Goal: Check status

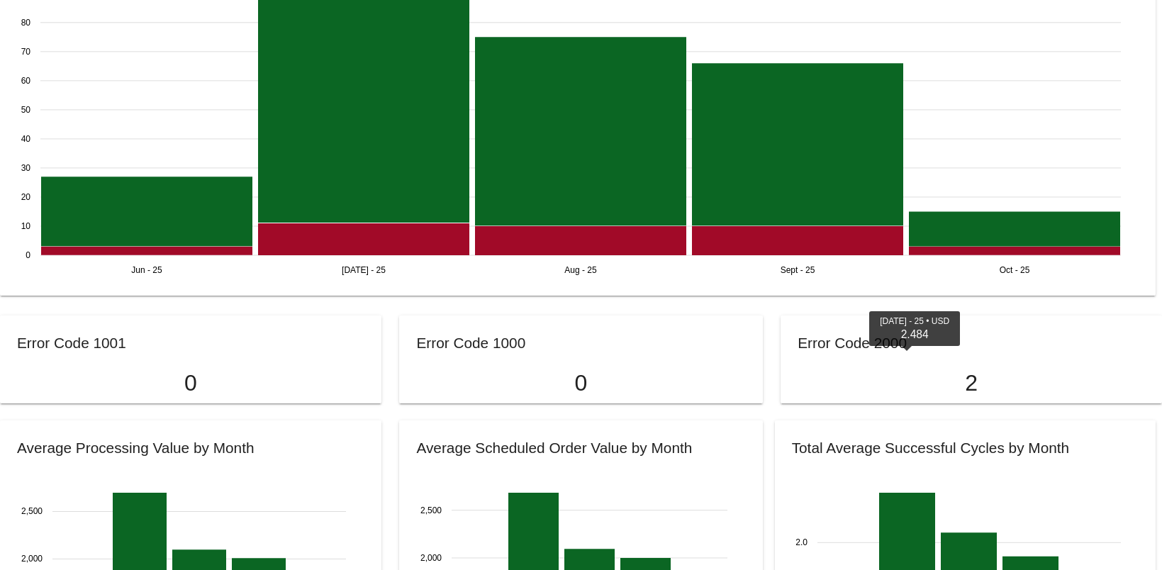
scroll to position [977, 0]
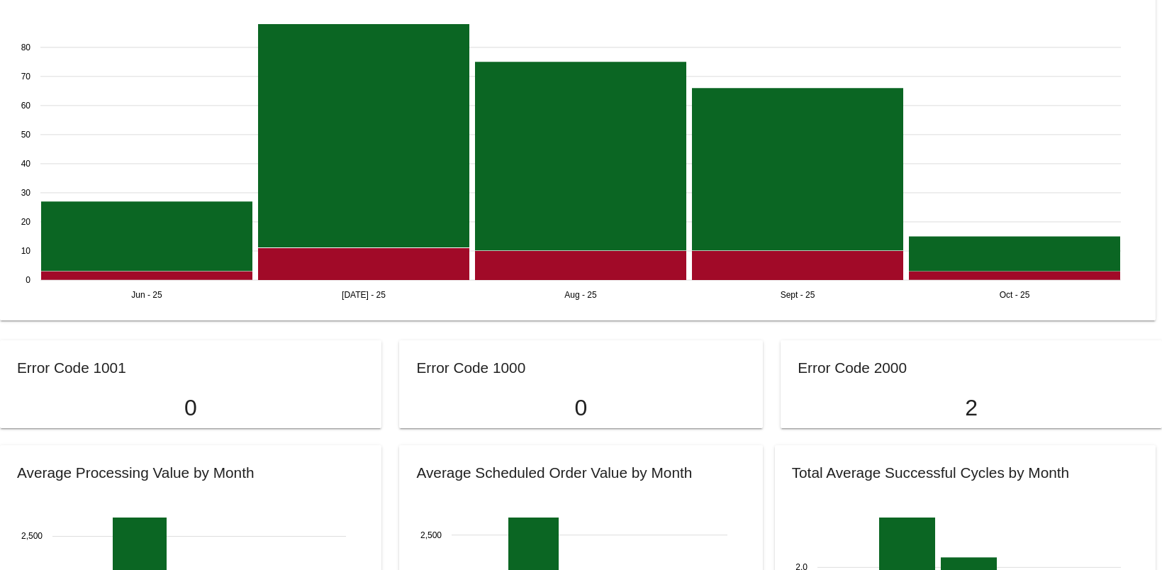
click at [994, 410] on p "2" at bounding box center [970, 408] width 347 height 26
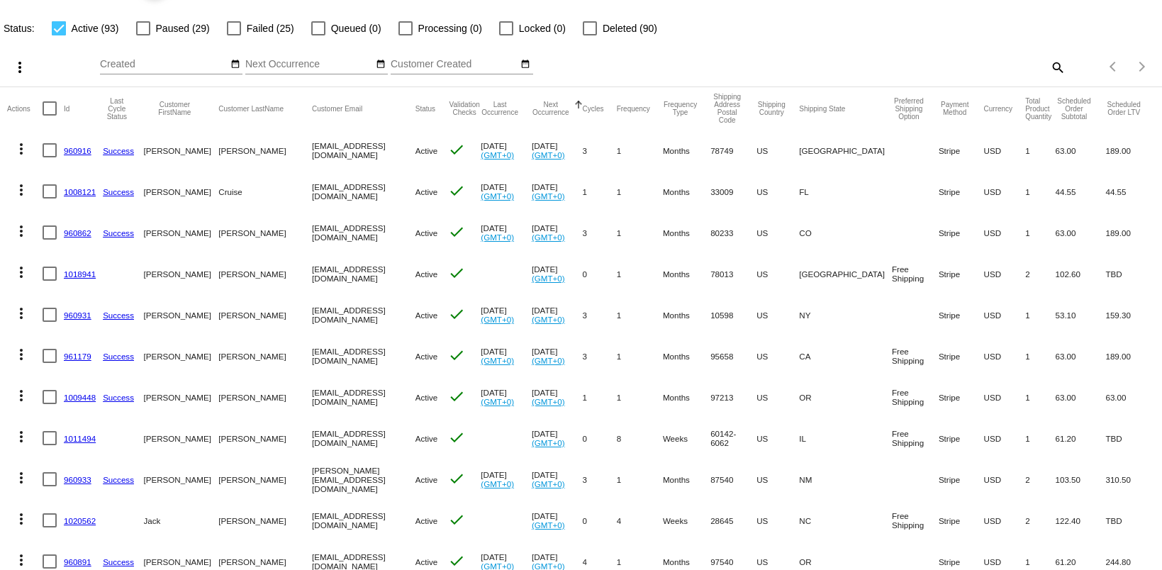
scroll to position [49, 0]
click at [233, 28] on div at bounding box center [234, 26] width 14 height 14
click at [233, 33] on input "Failed (25)" at bounding box center [233, 33] width 1 height 1
checkbox input "true"
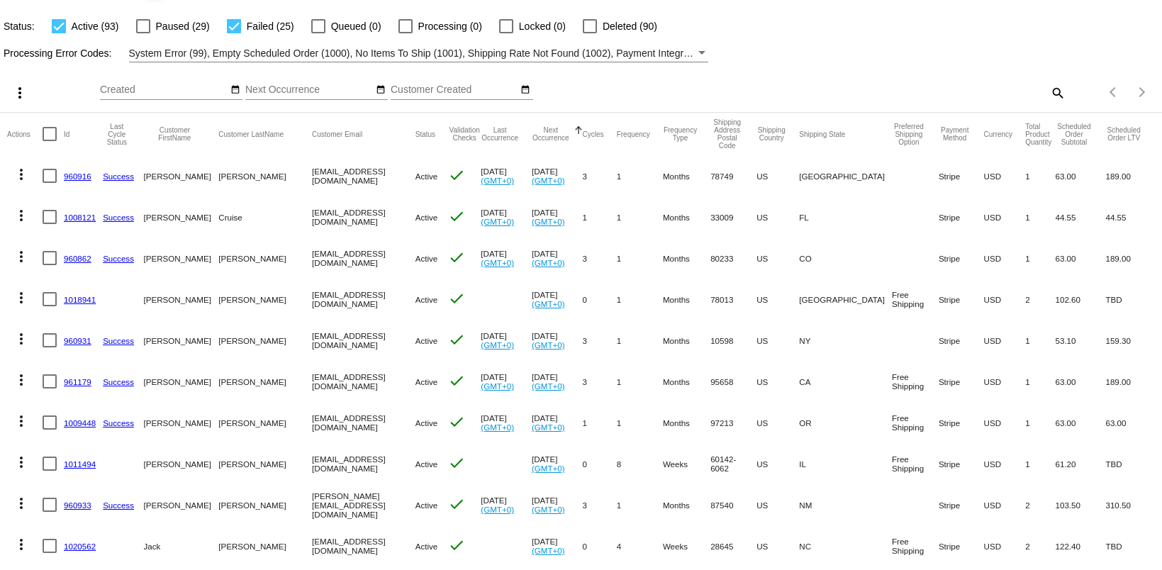
scroll to position [50, 0]
